Goal: Task Accomplishment & Management: Manage account settings

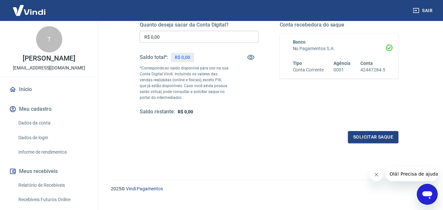
scroll to position [120, 0]
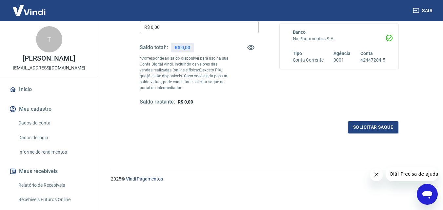
click at [25, 89] on link "Início" at bounding box center [49, 89] width 82 height 14
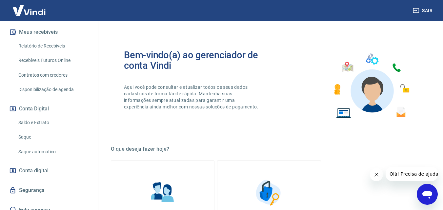
scroll to position [147, 0]
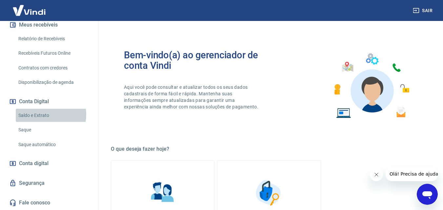
click at [47, 114] on link "Saldo e Extrato" at bounding box center [53, 115] width 74 height 13
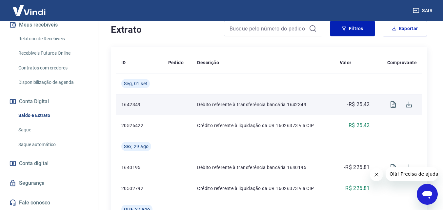
scroll to position [98, 0]
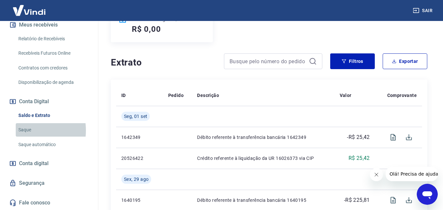
click at [23, 130] on link "Saque" at bounding box center [53, 129] width 74 height 13
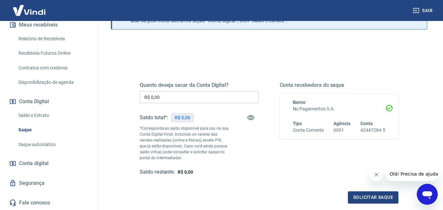
scroll to position [66, 0]
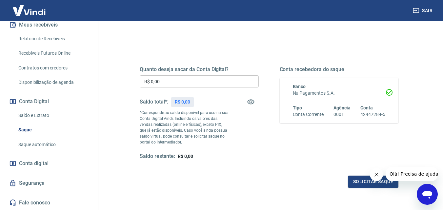
click at [37, 143] on link "Saque automático" at bounding box center [53, 144] width 74 height 13
